Goal: Task Accomplishment & Management: Use online tool/utility

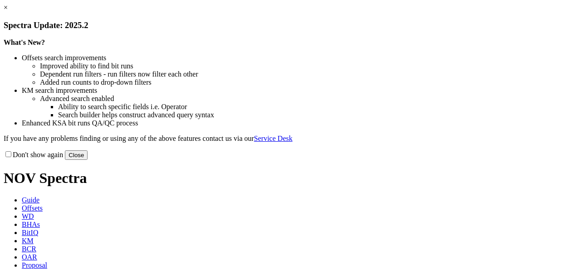
click at [88, 160] on button "Close" at bounding box center [76, 156] width 23 height 10
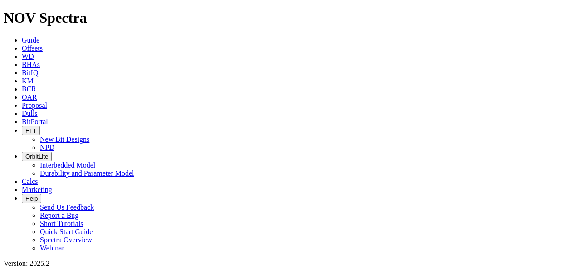
click at [48, 118] on span "BitPortal" at bounding box center [35, 122] width 26 height 8
click at [37, 93] on span "OAR" at bounding box center [29, 97] width 15 height 8
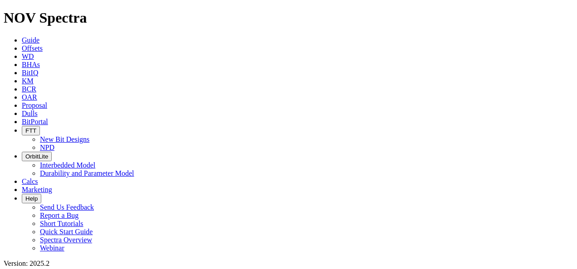
checkbox input "true"
radio input "true"
radio input "false"
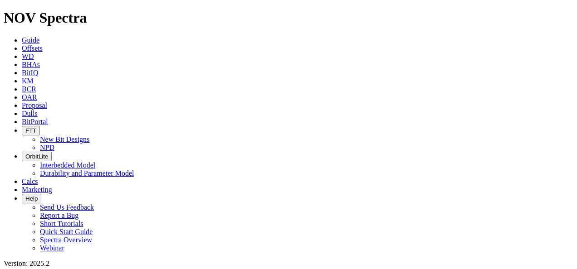
type input "STL1"
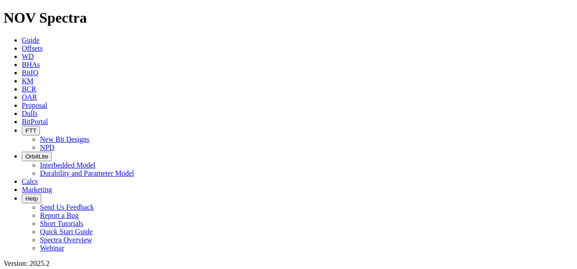
scroll to position [408, 0]
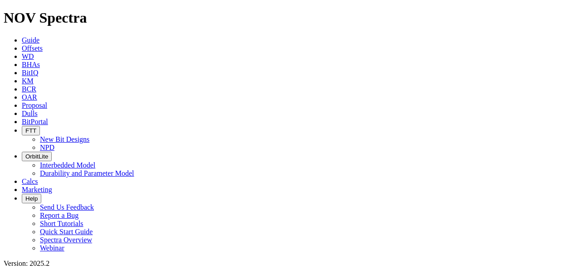
radio input "false"
radio input "true"
type input "[DATE]"
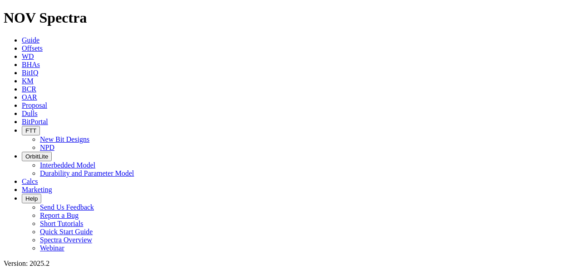
type input "STL"
radio input "true"
radio input "false"
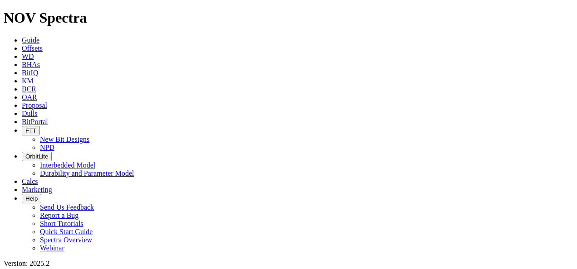
scroll to position [91, 0]
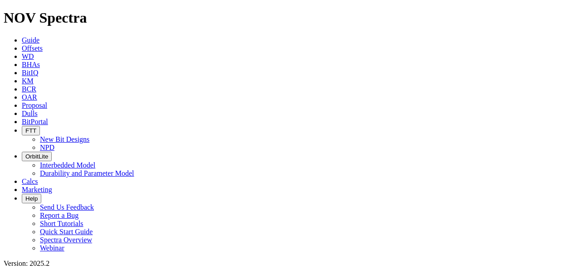
type input "[DATE]"
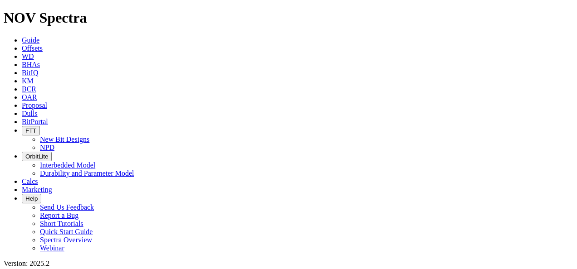
scroll to position [227, 0]
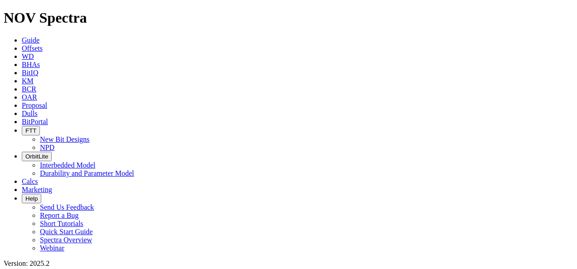
type input "17" STL1"
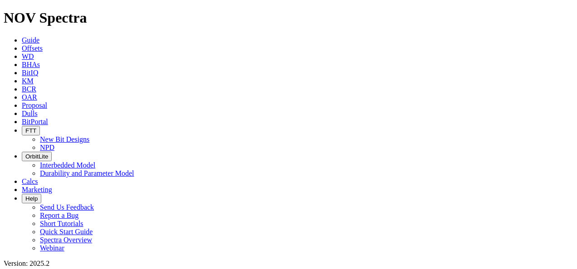
radio input "false"
radio input "true"
type input "[GEOGRAPHIC_DATA]"
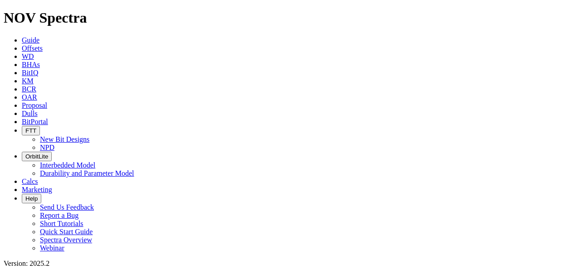
radio input "true"
radio input "false"
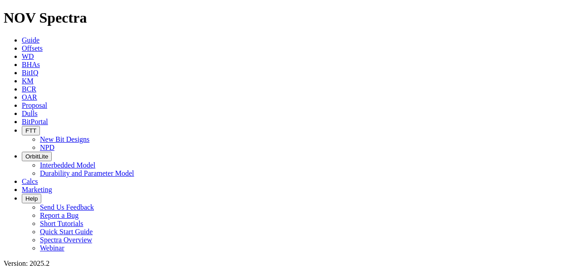
select select "17"
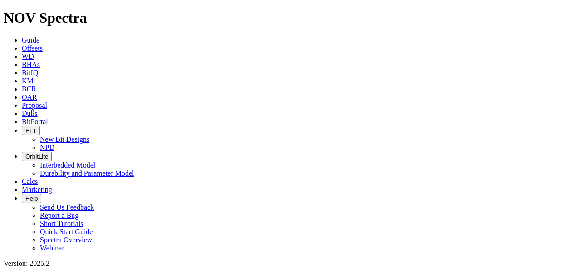
checkbox input "false"
select select "? number:17 ?"
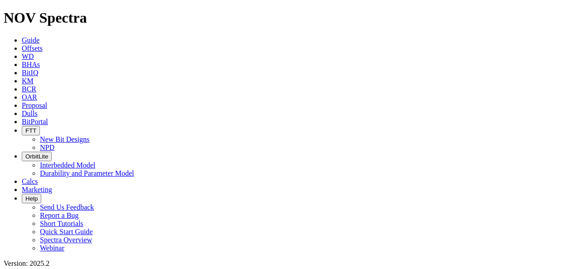
scroll to position [784, 0]
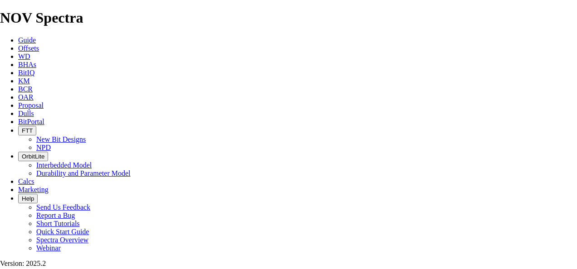
scroll to position [1134, 0]
checkbox input "false"
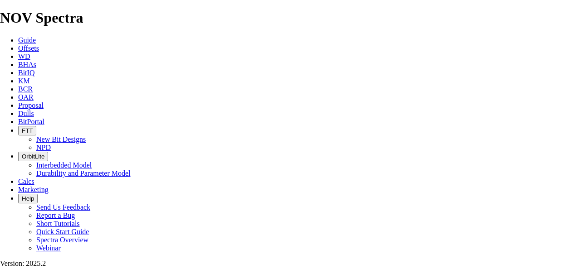
scroll to position [301, 0]
type input "!"
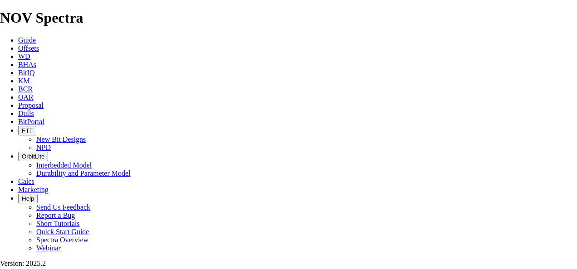
type input "!"
type input "!7"
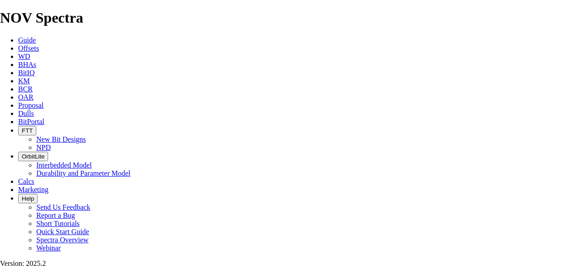
type input "!"
type input "1"
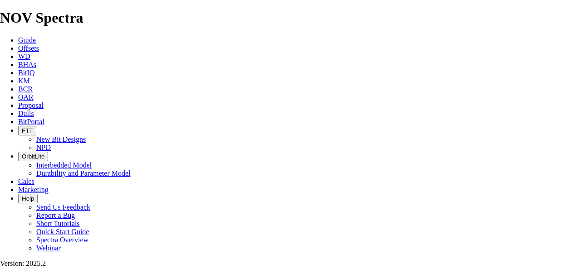
type input "1"
type input "17"
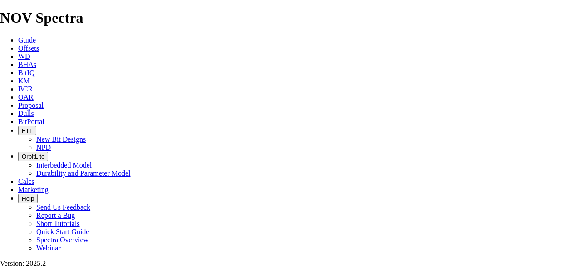
type input "17"
type input "17""
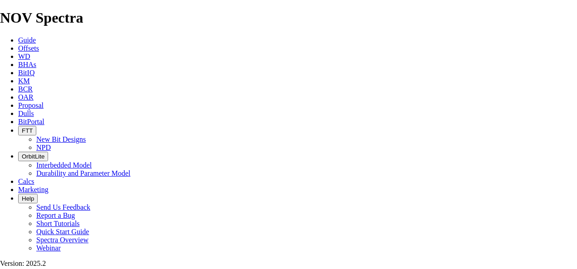
type input "17""
type input "17" S"
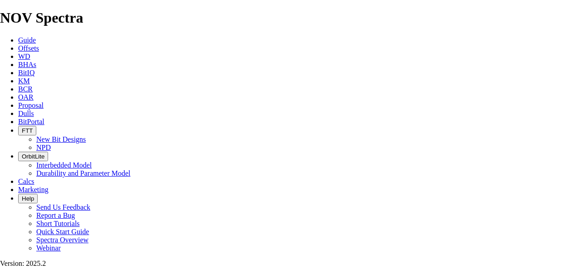
type input "17" S"
type input "17" ST"
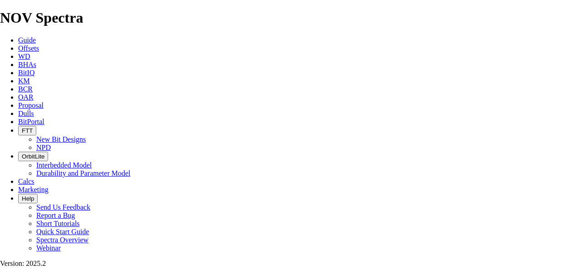
type input "17" STL"
type input "17" STL1"
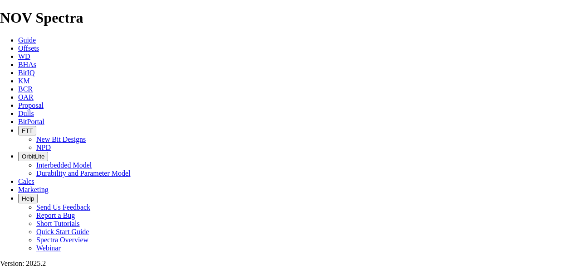
type input "17" STL1"
type input "17" STL1G"
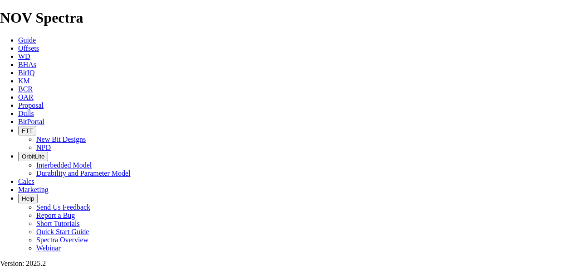
type input "17" STL1G"
type input "17" STL1GC"
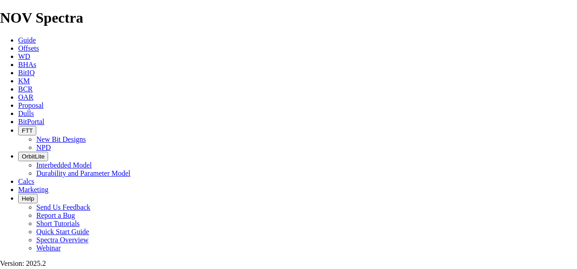
type input "17" STL1GC"
type input "17" STL1GCP"
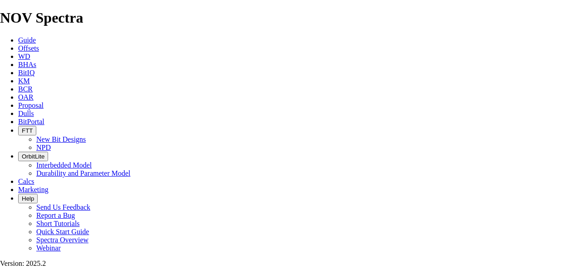
type input "17" STL1GCP"
type input "17" STL1GCP -"
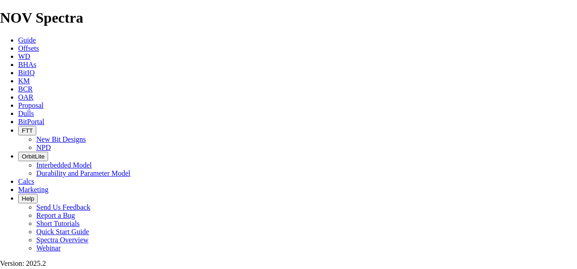
type input "17" STL1GCP -"
type input "17" STL1GCP - B"
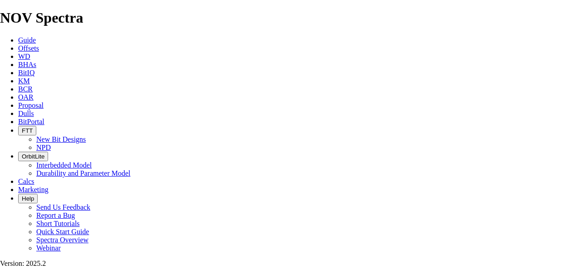
type input "17" STL1GCP - Bl"
type input "17" STL1GCP - Blo"
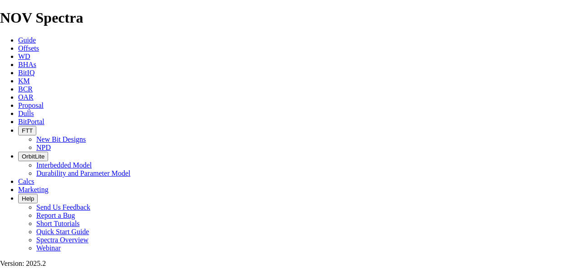
type input "17" STL1GCP - Blo"
type input "17" STL1GCP - Bloc"
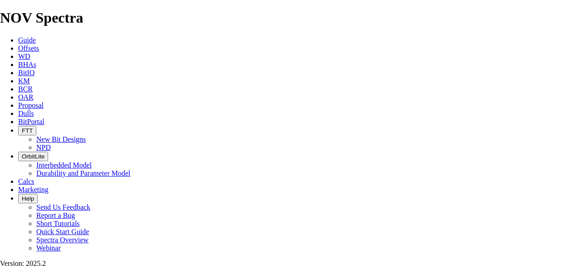
type input "17" STL1GCP - Bloc"
type input "17" STL1GCP - Block"
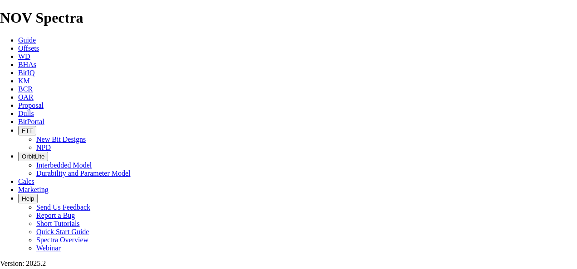
type input "17" STL1GCP - Block"
type input "17" STL1GCP - Block 0"
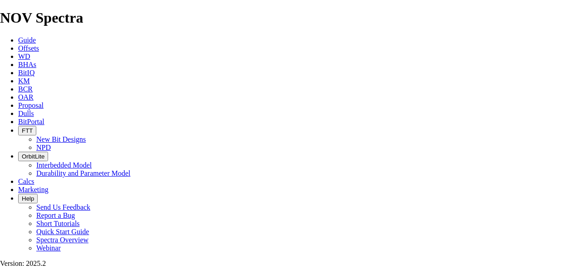
type input "17" STL1GCP - Block 0"
type input "17" STL1GCP - Block 0-"
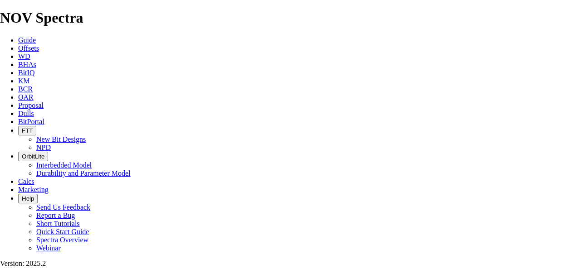
type input "17" STL1GCP - Block 0-"
type input "17" STL1GCP - Block 0- C"
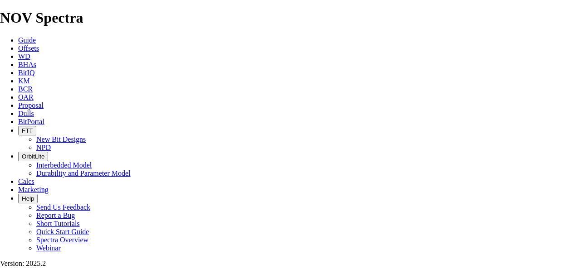
type input "17" STL1GCP - Block 0- Ch"
type input "17" STL1GCP - Block 0- Che"
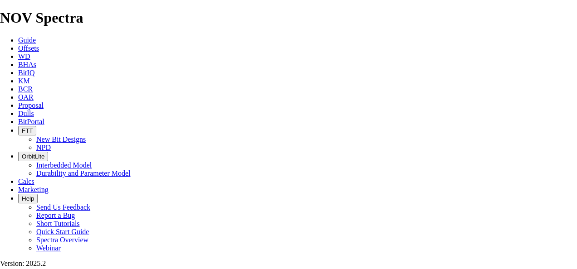
type input "17" STL1GCP - Block 0- Che"
type input "17" STL1GCP - Block 0- Chev"
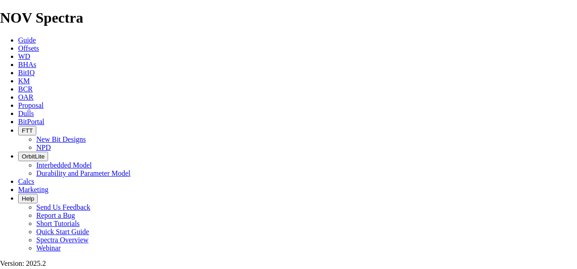
type input "17" STL1GCP - Block 0- Chev"
type input "17" STL1GCP - Block 0- Chevr"
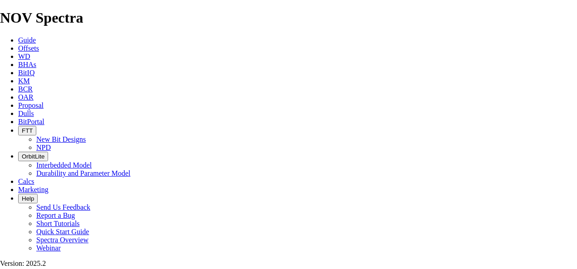
type input "17" STL1GCP - Block 0- Chevr"
type input "17" STL1GCP - Block 0- Chevro"
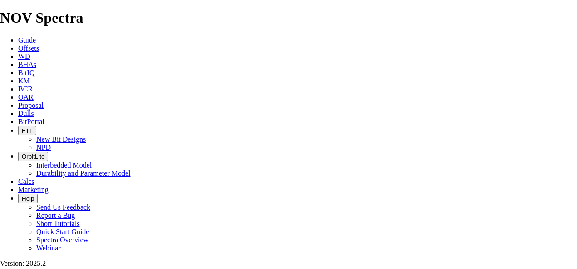
type input "17" STL1GCP - Block 0- Chevron"
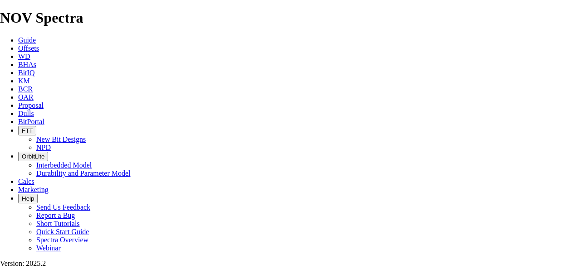
type input "17" STL1GCP - Block 0- Chevron A"
type input "17" STL1GCP - Block 0- Chevron An"
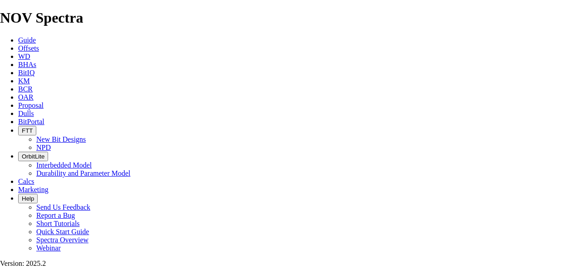
type input "17" STL1GCP - Block 0- Chevron An"
type input "17" STL1GCP - Block 0- Chevron Ang"
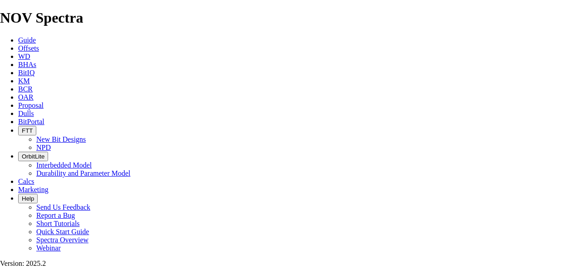
type input "17" STL1GCP - Block 0- Chevron Ang"
type input "17" STL1GCP - Block 0- Chevron Ango"
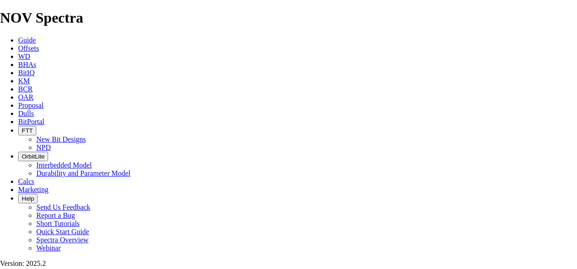
type input "17" STL1GCP - Block 0- Chevron Ango"
type input "17" STL1GCP - Block 0- Chevron Angol"
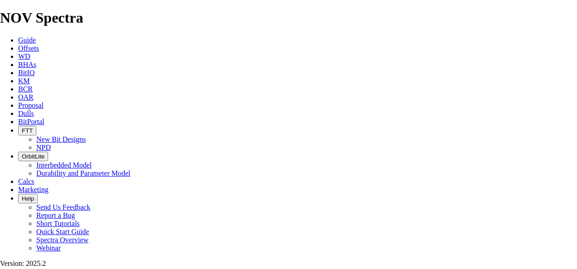
type input "17" STL1GCP - Block 0- Chevron [GEOGRAPHIC_DATA]"
drag, startPoint x: 378, startPoint y: 140, endPoint x: 88, endPoint y: 146, distance: 289.4
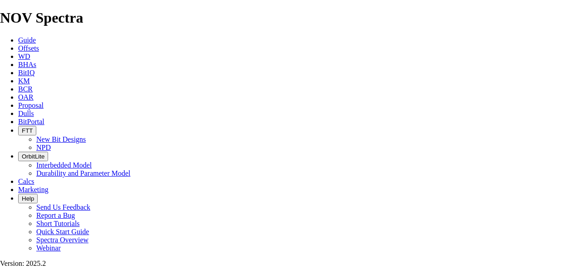
type input "17" STL1GCP - Block 0- Chevron [GEOGRAPHIC_DATA]"
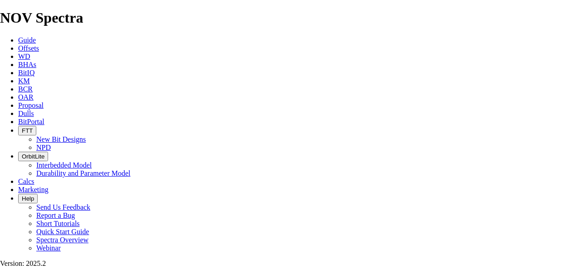
drag, startPoint x: 556, startPoint y: 92, endPoint x: 184, endPoint y: 149, distance: 376.3
drag, startPoint x: 549, startPoint y: 137, endPoint x: 518, endPoint y: 123, distance: 34.1
